Goal: Information Seeking & Learning: Understand process/instructions

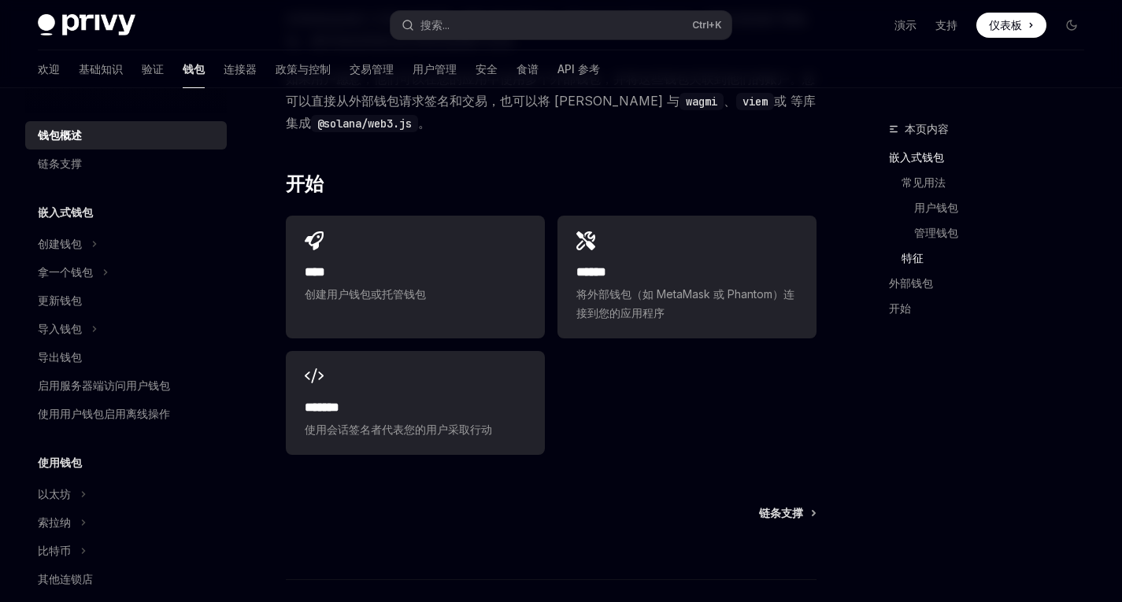
scroll to position [2074, 0]
click at [387, 285] on span "创建用户钱包或托管钱包" at bounding box center [415, 293] width 221 height 19
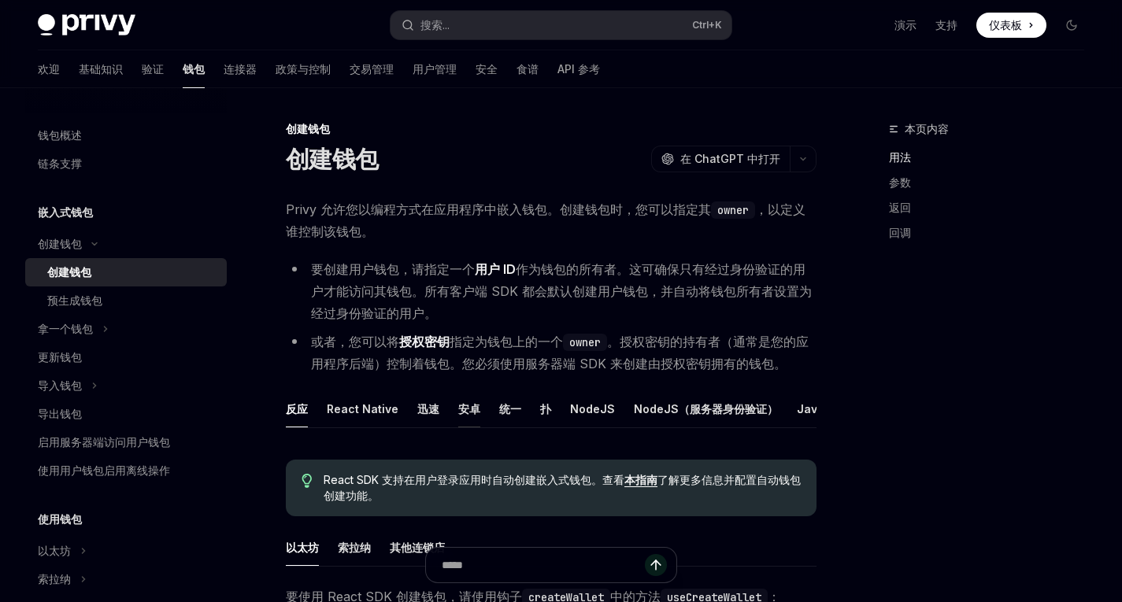
click at [458, 411] on font "安卓" at bounding box center [469, 408] width 22 height 13
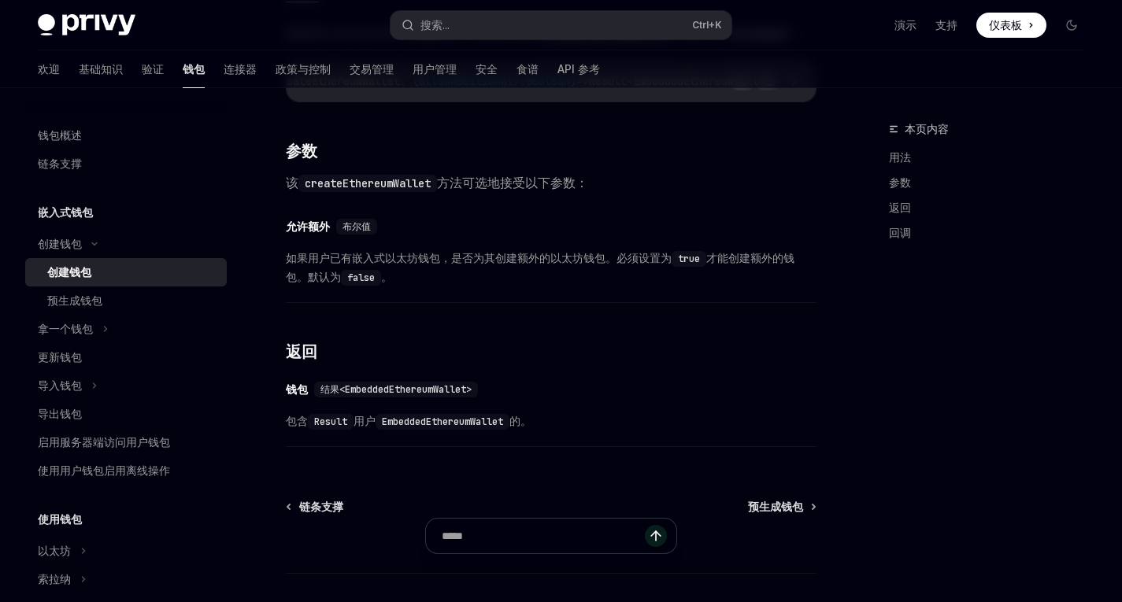
scroll to position [619, 0]
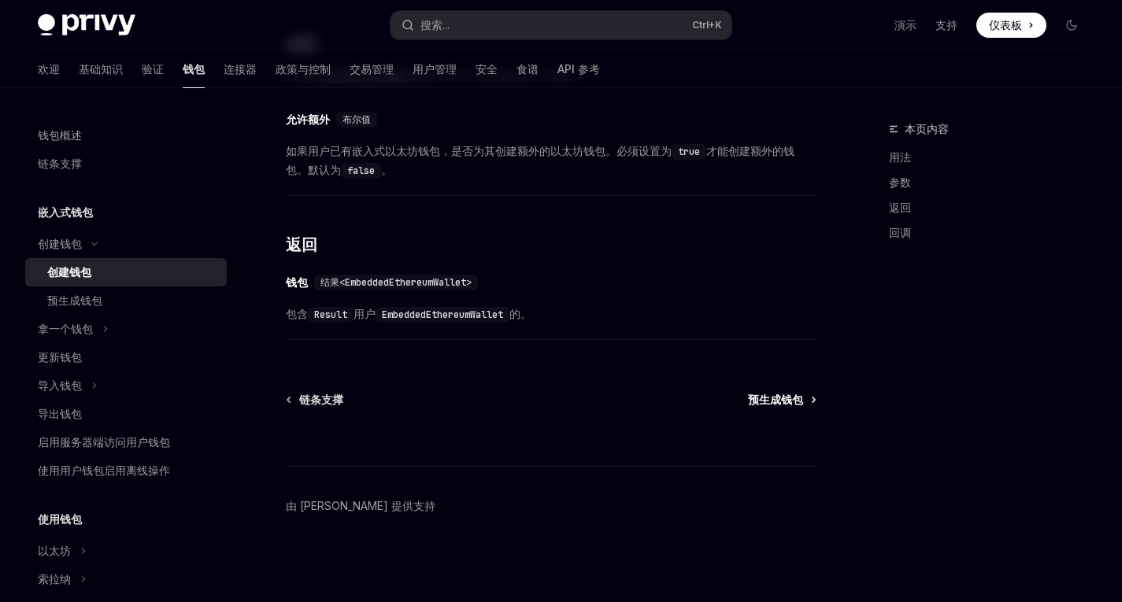
click at [763, 398] on font "预生成钱包" at bounding box center [775, 399] width 55 height 13
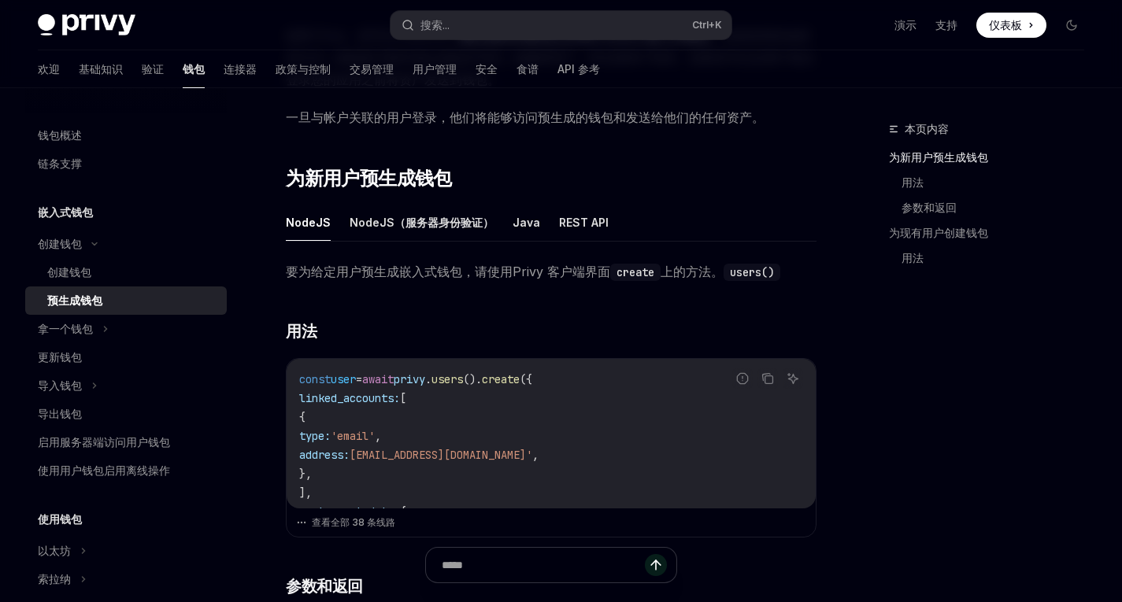
scroll to position [175, 0]
click at [530, 222] on font "Java" at bounding box center [526, 221] width 28 height 13
type textarea "*"
